Goal: Entertainment & Leisure: Consume media (video, audio)

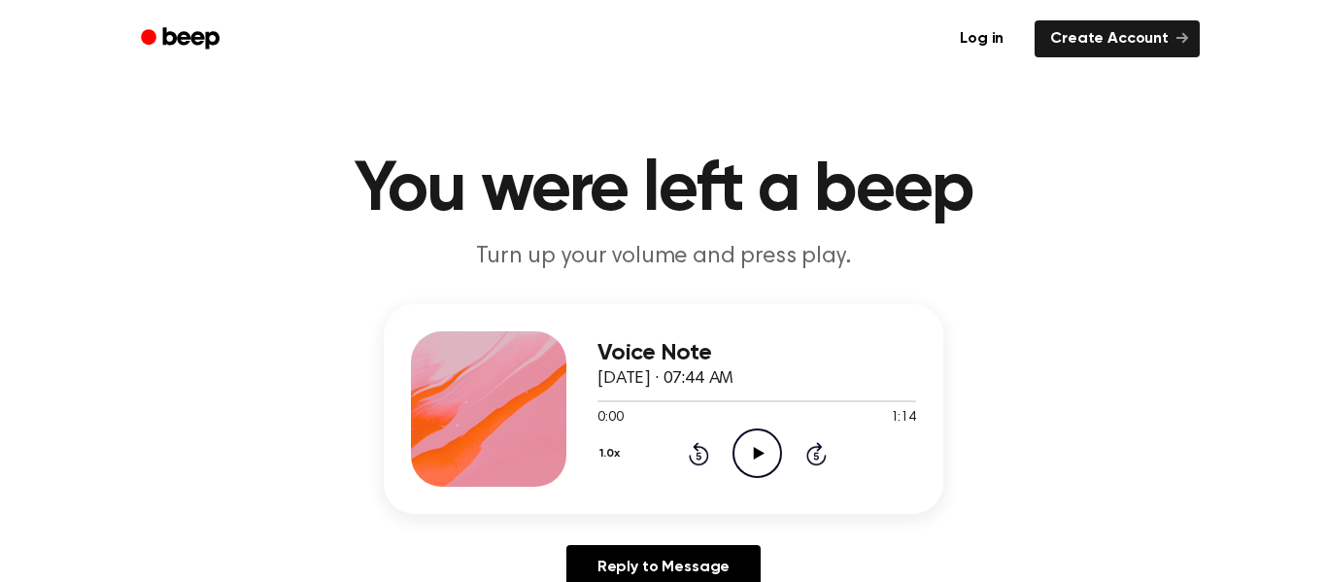
click at [754, 463] on icon "Play Audio" at bounding box center [758, 453] width 50 height 50
click at [763, 443] on icon "Play Audio" at bounding box center [758, 453] width 50 height 50
click at [761, 460] on icon "Play Audio" at bounding box center [758, 453] width 50 height 50
click at [818, 452] on icon "Skip 5 seconds" at bounding box center [815, 453] width 21 height 25
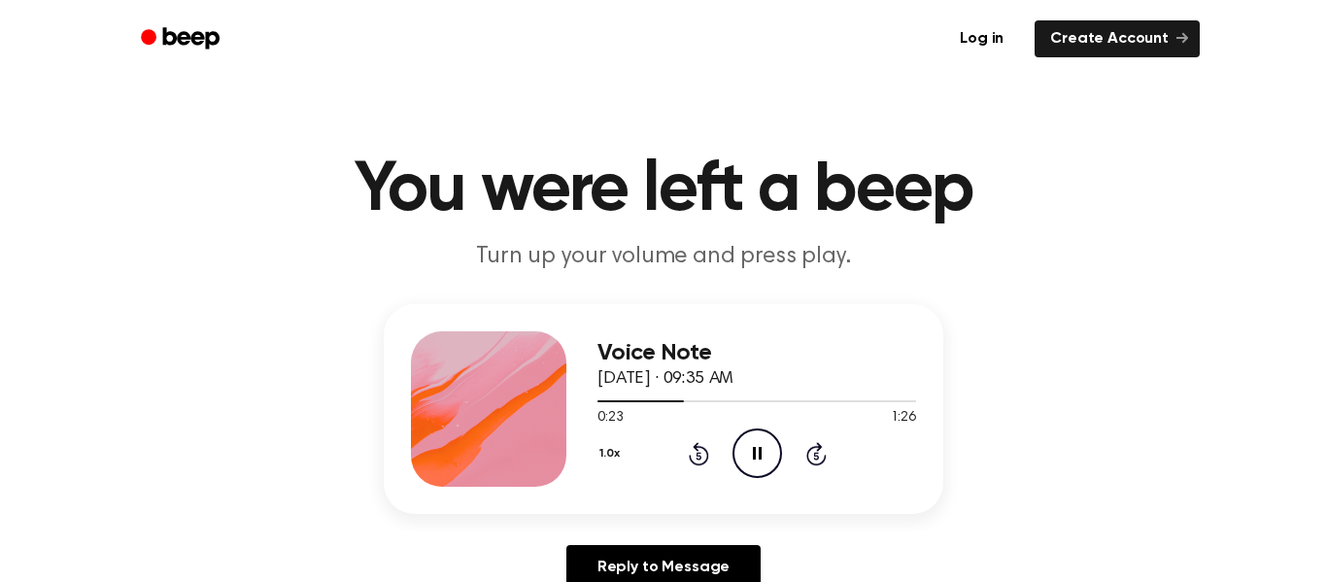
click at [815, 452] on icon "Skip 5 seconds" at bounding box center [815, 453] width 21 height 25
click at [815, 453] on icon at bounding box center [815, 456] width 5 height 8
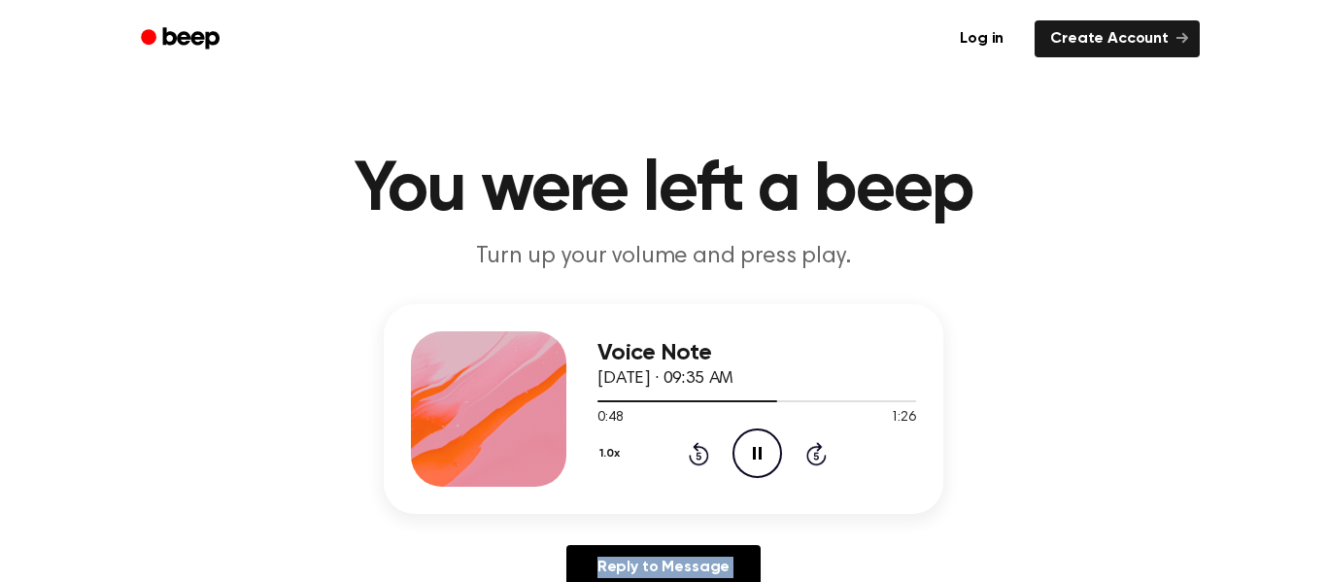
click at [815, 453] on icon at bounding box center [815, 456] width 5 height 8
click at [816, 454] on icon at bounding box center [815, 456] width 5 height 8
click at [696, 460] on icon "Rewind 5 seconds" at bounding box center [698, 453] width 21 height 25
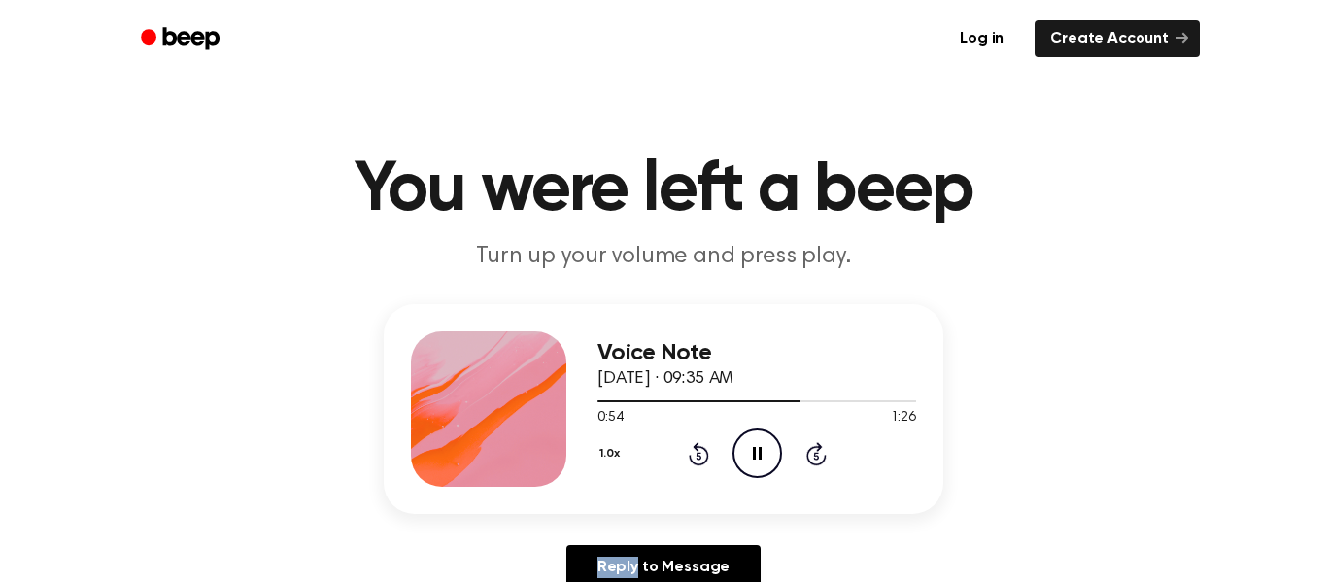
click at [696, 460] on icon "Rewind 5 seconds" at bounding box center [698, 453] width 21 height 25
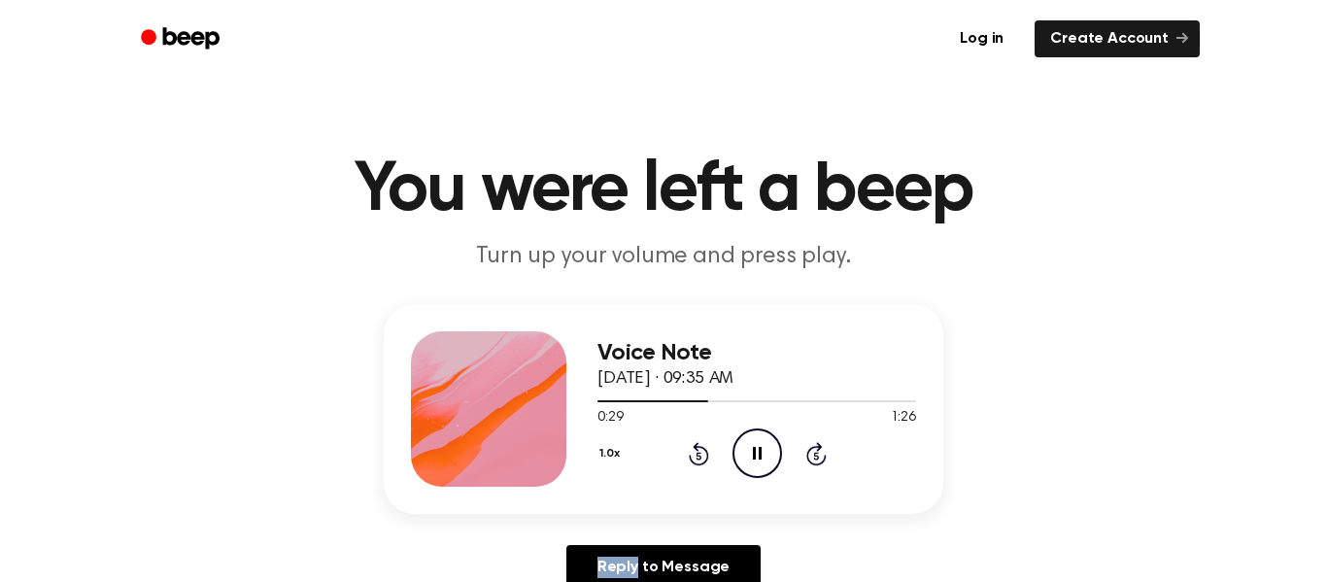
click at [696, 460] on icon "Rewind 5 seconds" at bounding box center [698, 453] width 21 height 25
click at [697, 461] on icon "Rewind 5 seconds" at bounding box center [698, 453] width 21 height 25
click at [694, 456] on icon "Rewind 5 seconds" at bounding box center [698, 453] width 21 height 25
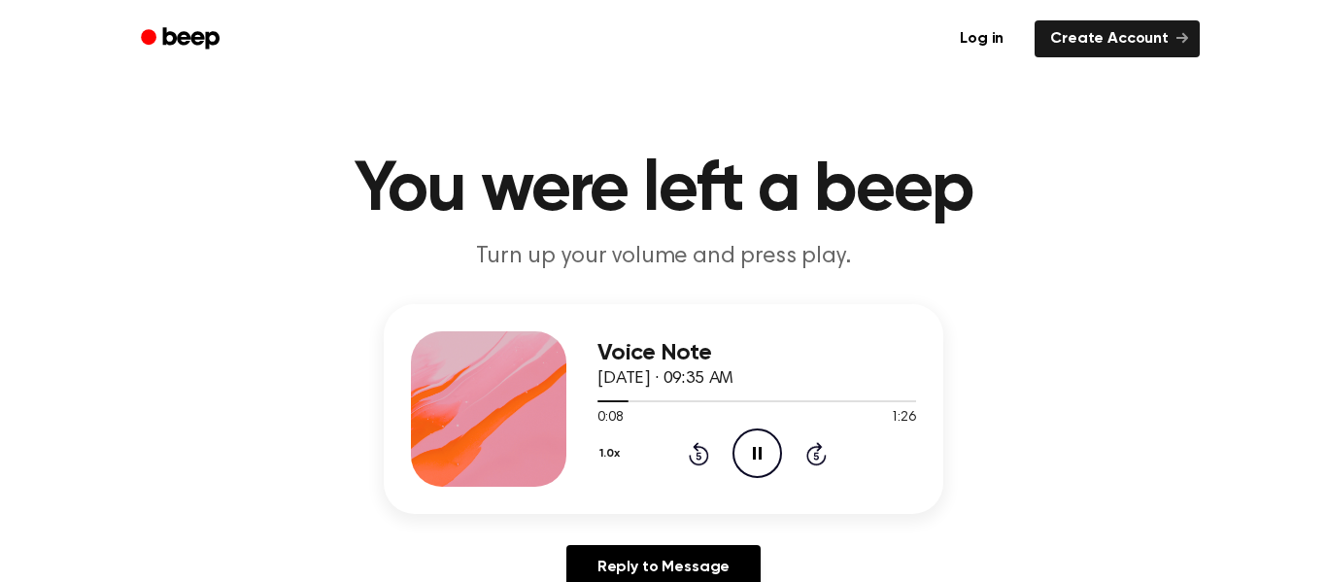
click at [776, 448] on icon "Pause Audio" at bounding box center [758, 453] width 50 height 50
click at [776, 448] on icon "Play Audio" at bounding box center [758, 453] width 50 height 50
click at [776, 448] on icon "Pause Audio" at bounding box center [758, 453] width 50 height 50
click at [776, 448] on icon "Play Audio" at bounding box center [758, 453] width 50 height 50
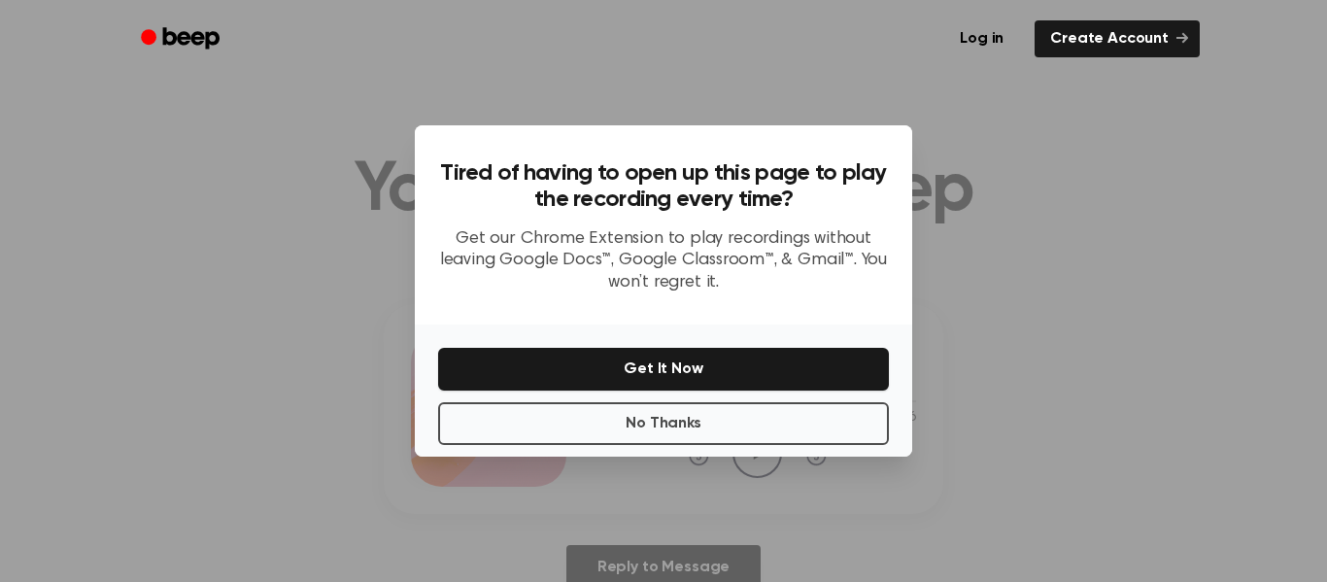
click at [776, 448] on p "Get our Chrome Extension to play recordings without leaving Google Docs™, Googl…" at bounding box center [663, 481] width 451 height 66
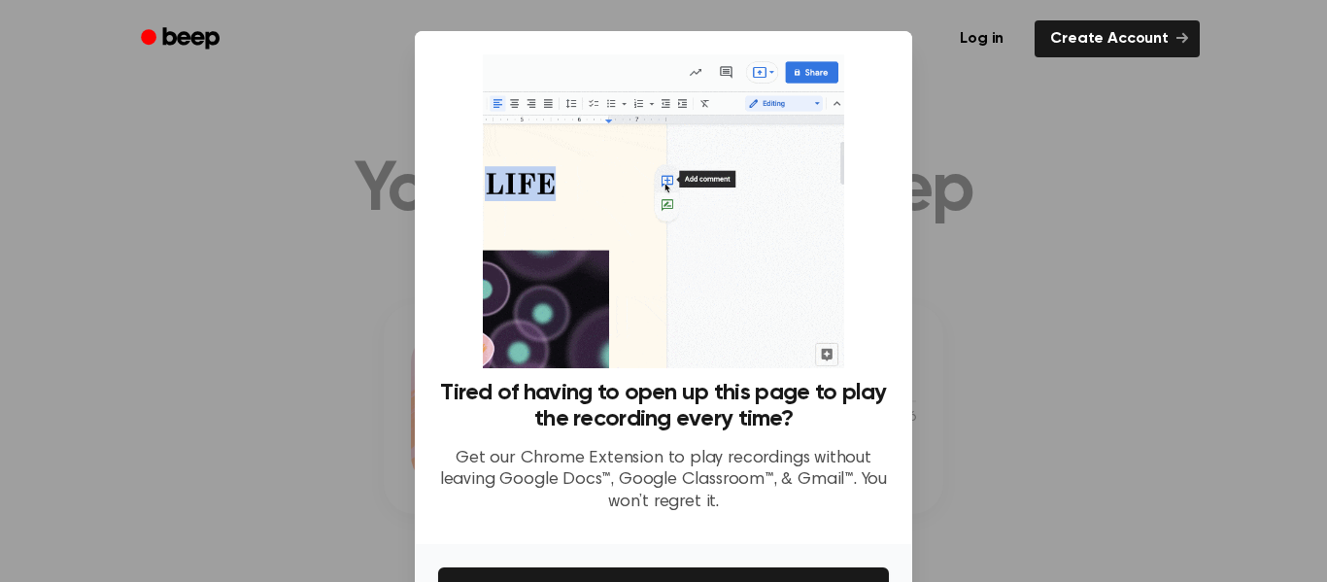
click at [1013, 116] on div at bounding box center [663, 291] width 1327 height 582
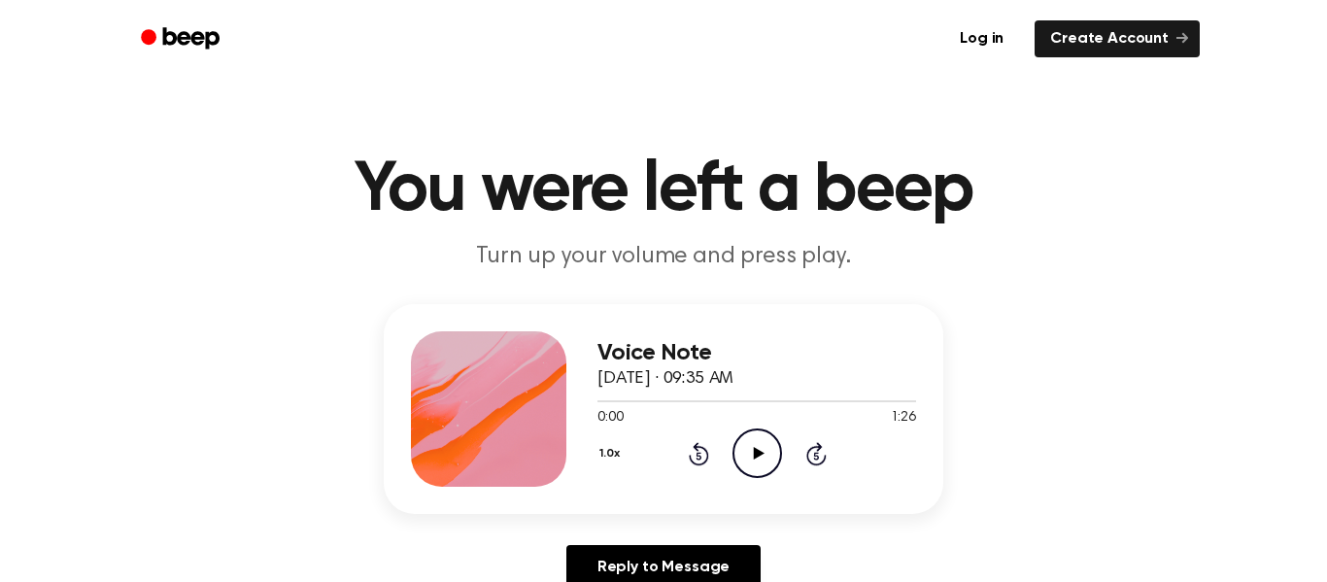
click at [757, 461] on icon "Play Audio" at bounding box center [758, 453] width 50 height 50
click at [774, 447] on icon "Pause Audio" at bounding box center [758, 453] width 50 height 50
click at [751, 470] on icon "Play Audio" at bounding box center [758, 453] width 50 height 50
click at [698, 456] on icon at bounding box center [698, 456] width 5 height 8
click at [699, 456] on icon at bounding box center [698, 456] width 5 height 8
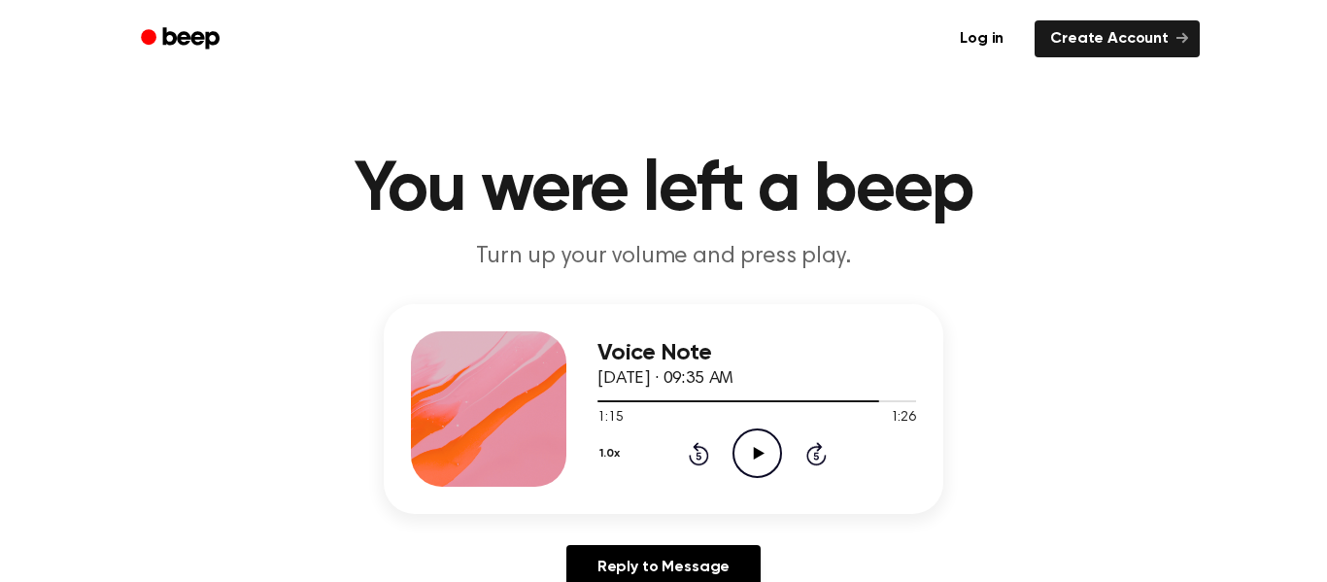
click at [699, 456] on icon at bounding box center [698, 456] width 5 height 8
click at [698, 446] on icon at bounding box center [699, 453] width 20 height 23
click at [697, 451] on icon at bounding box center [699, 453] width 20 height 23
click at [699, 456] on icon at bounding box center [698, 456] width 5 height 8
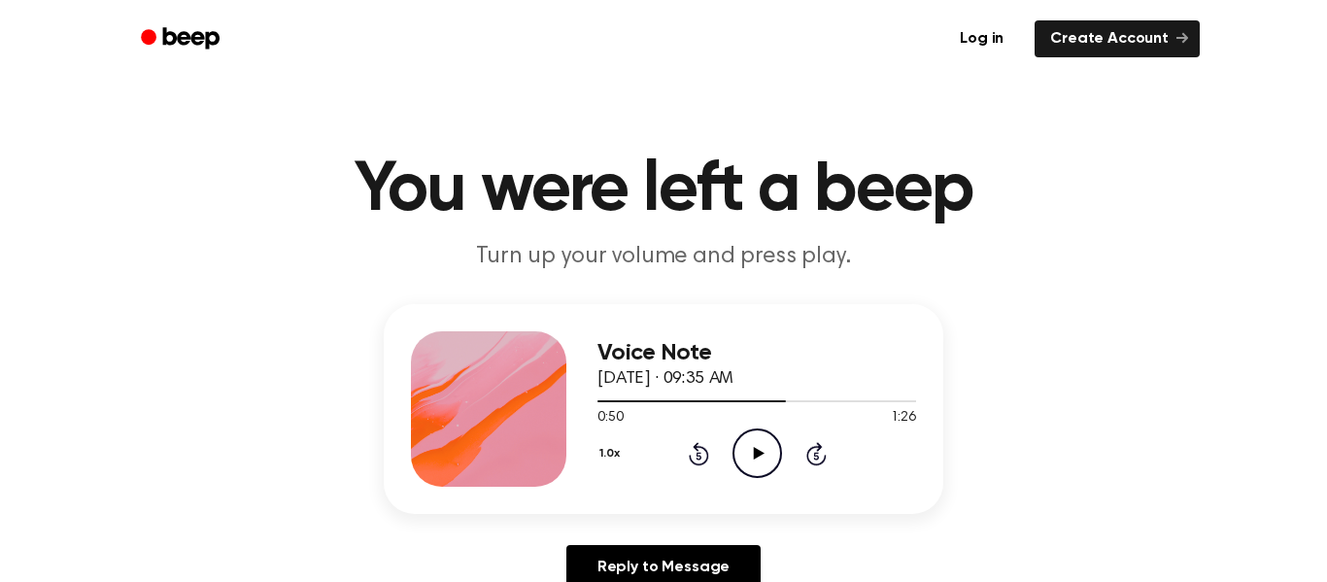
click at [707, 452] on icon at bounding box center [699, 453] width 20 height 23
click at [699, 456] on icon at bounding box center [698, 456] width 5 height 8
click at [698, 462] on icon "Rewind 5 seconds" at bounding box center [698, 453] width 21 height 25
click at [700, 460] on icon at bounding box center [698, 456] width 5 height 8
click at [702, 463] on icon at bounding box center [699, 453] width 20 height 23
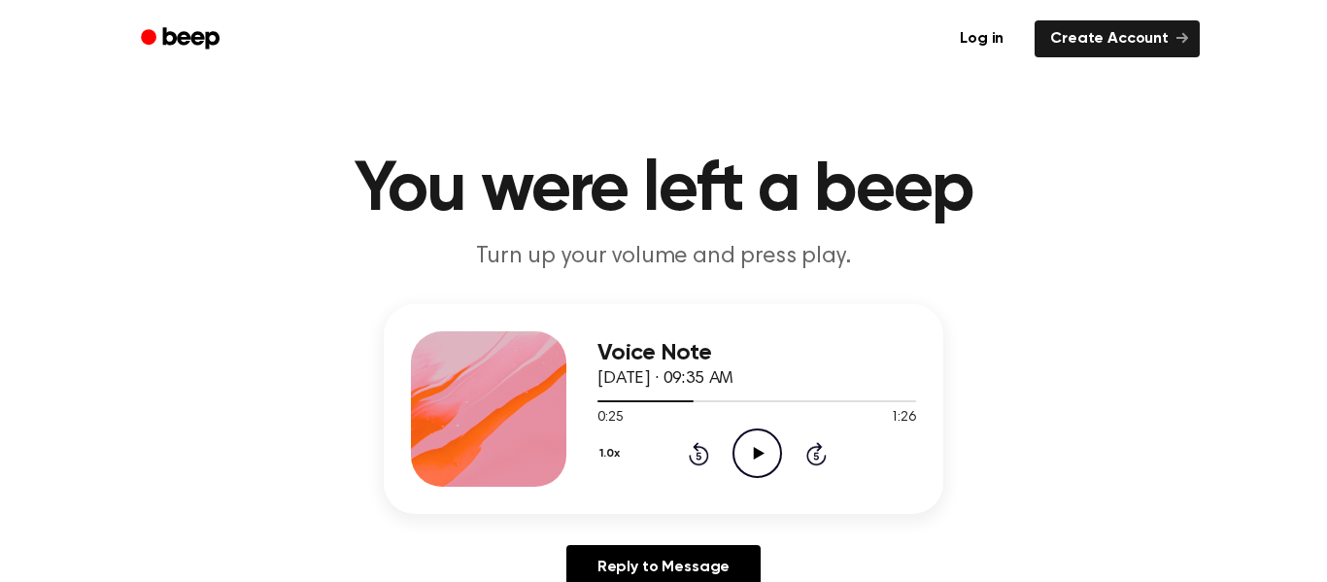
click at [697, 455] on icon at bounding box center [698, 456] width 5 height 8
click at [694, 459] on icon "Rewind 5 seconds" at bounding box center [698, 453] width 21 height 25
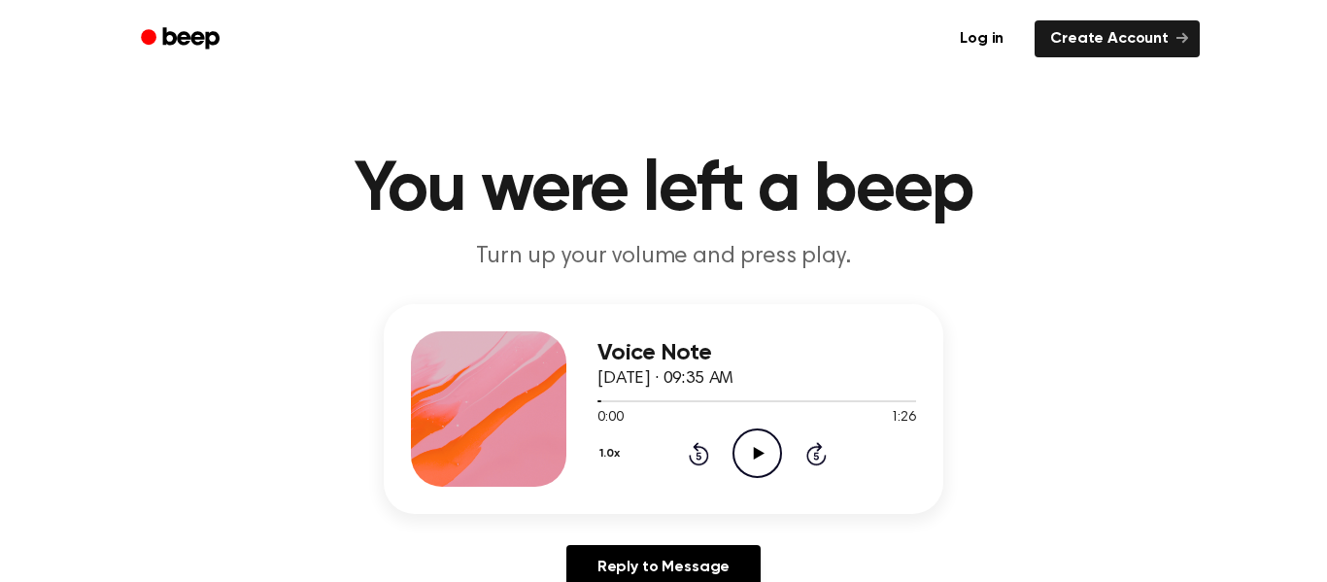
click at [694, 459] on icon "Rewind 5 seconds" at bounding box center [698, 453] width 21 height 25
